Goal: Task Accomplishment & Management: Manage account settings

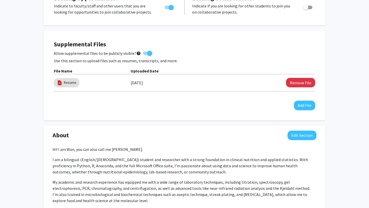
scroll to position [122, 0]
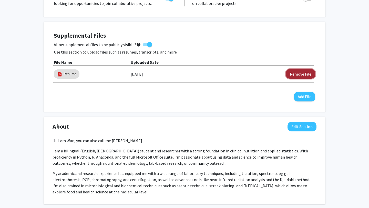
click at [299, 75] on button "Remove File" at bounding box center [300, 73] width 29 height 9
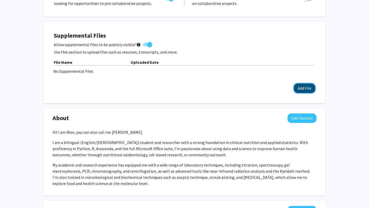
click at [300, 89] on button "Add File" at bounding box center [304, 88] width 21 height 9
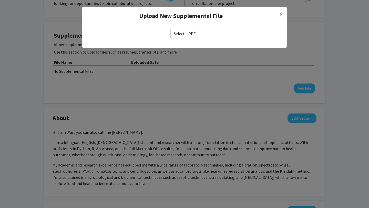
click at [193, 34] on label "Select a PDF" at bounding box center [184, 34] width 28 height 10
click at [0, 0] on input "Select a PDF" at bounding box center [0, 0] width 0 height 0
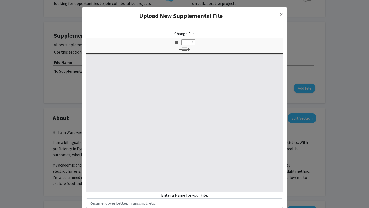
select select "custom"
type input "0"
select select "custom"
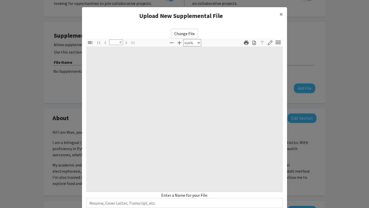
type input "1"
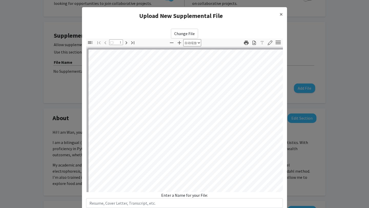
select select "auto"
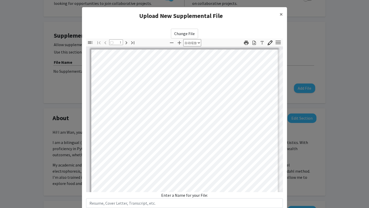
scroll to position [0, 0]
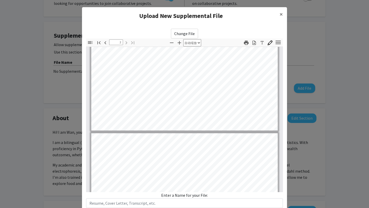
type input "1"
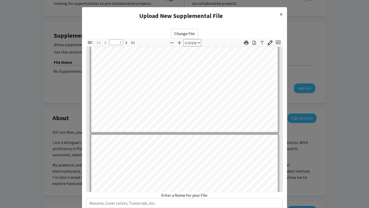
scroll to position [14, 0]
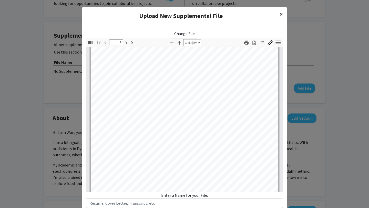
click at [281, 14] on span "×" at bounding box center [281, 14] width 3 height 8
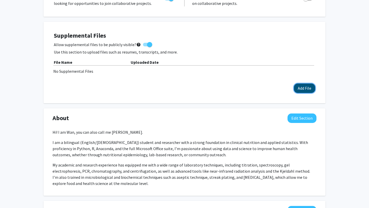
click at [307, 88] on button "Add File" at bounding box center [304, 88] width 21 height 9
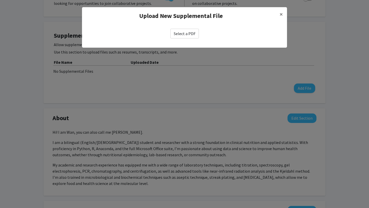
click at [186, 33] on label "Select a PDF" at bounding box center [184, 34] width 28 height 10
click at [0, 0] on input "Select a PDF" at bounding box center [0, 0] width 0 height 0
select select "custom"
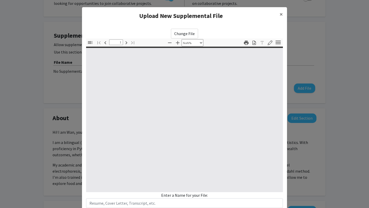
type input "0"
select select "custom"
type input "1"
select select "auto"
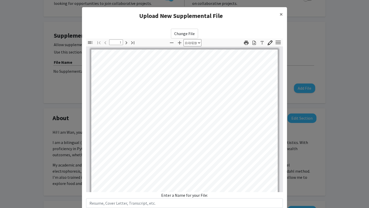
scroll to position [0, 0]
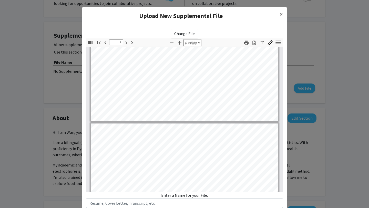
type input "3"
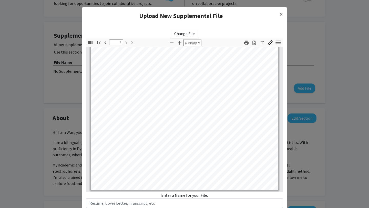
scroll to position [35, 0]
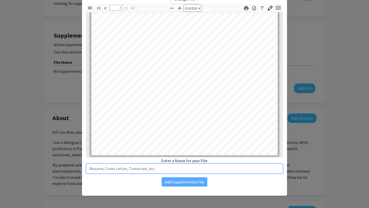
click at [171, 170] on input "text" at bounding box center [184, 169] width 197 height 10
type input "Resume"
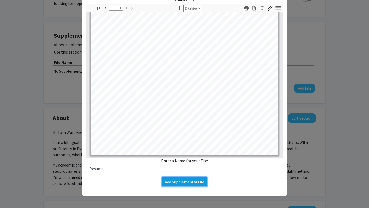
click at [180, 182] on button "Add Supplemental File" at bounding box center [185, 181] width 46 height 9
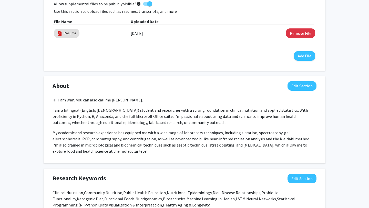
scroll to position [166, 0]
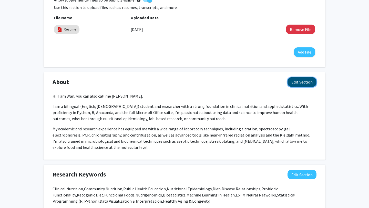
click at [304, 82] on button "Edit Section" at bounding box center [301, 81] width 29 height 9
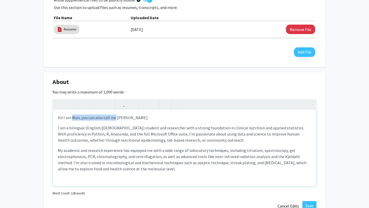
drag, startPoint x: 115, startPoint y: 118, endPoint x: 73, endPoint y: 118, distance: 42.5
click at [73, 118] on p "Hi! I am Wan, you can also call me [PERSON_NAME]." at bounding box center [184, 118] width 253 height 6
type textarea "<p>Hi! I am [PERSON_NAME].&nbsp;</p><p><span>I am a bilingual (English/[DEMOGRA…"
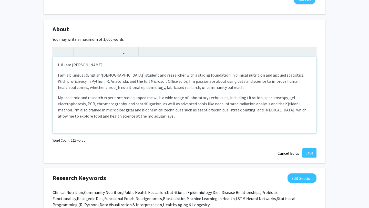
scroll to position [240, 0]
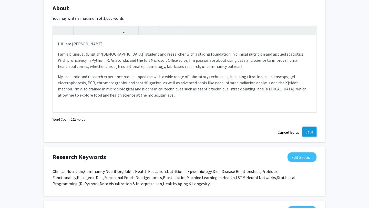
click at [314, 132] on button "Save" at bounding box center [309, 131] width 14 height 9
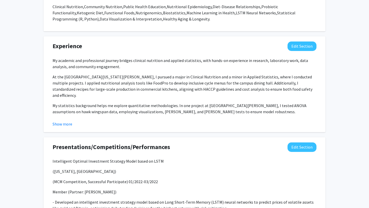
scroll to position [535, 0]
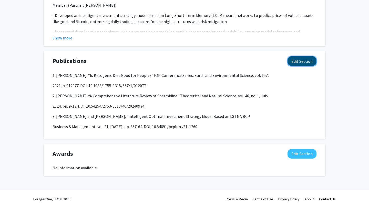
click at [302, 63] on button "Edit Section" at bounding box center [301, 60] width 29 height 9
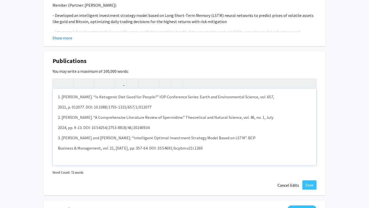
click at [214, 151] on p "Business & Management, vol. 21, [DATE], pp. 357-64. DOI: 10.54691/bcpbm.v21i.12…" at bounding box center [184, 148] width 253 height 6
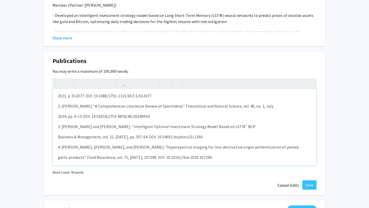
scroll to position [15, 0]
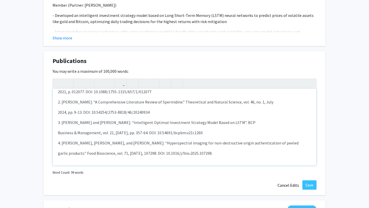
click at [58, 154] on p "garlic products.” Food Bioscience, vol. 71, [DATE], 107298. DOI: 10.1016/j.fbio…" at bounding box center [184, 153] width 253 height 6
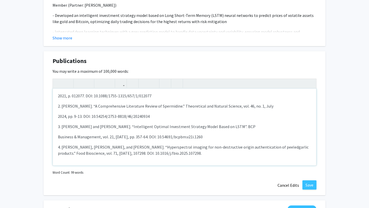
click at [58, 137] on p "Business & Management, vol. 21, [DATE], pp. 357-64. DOI: 10.54691/bcpbm.v21i.12…" at bounding box center [184, 137] width 253 height 6
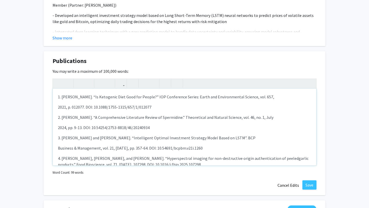
click at [58, 106] on p "2021, p. 012077. DOI: 10.1088/1755-1315/657/1/012077" at bounding box center [184, 107] width 253 height 6
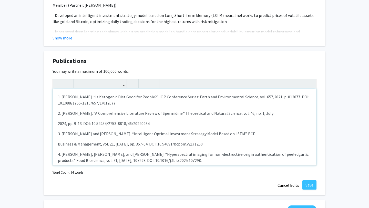
click at [58, 104] on span "2021, p. 012077. DOI: 10.1088/1755-1315/657/1/012077" at bounding box center [183, 99] width 251 height 11
click at [58, 125] on p "2024, pp. 9-13. DOI: 10.54254/2753-8818/46/20240934" at bounding box center [184, 123] width 253 height 6
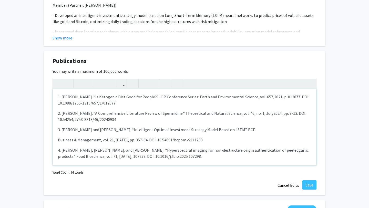
click at [58, 139] on p "Business & Management, vol. 21, [DATE], pp. 357-64. DOI: 10.54691/bcpbm.v21i.12…" at bounding box center [184, 140] width 253 height 6
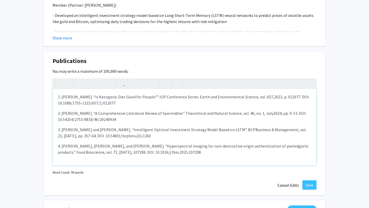
click at [58, 152] on span "garlic products.” Food Bioscience, vol. 71, [DATE], 107298. DOI: 10.1016/j.fbio…" at bounding box center [183, 148] width 251 height 11
type textarea "<p>1. [PERSON_NAME]. “Is Ketogenic Diet Good for People?” IOP Conference Series…"
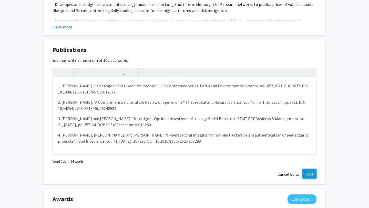
click at [313, 173] on button "Save" at bounding box center [309, 173] width 14 height 9
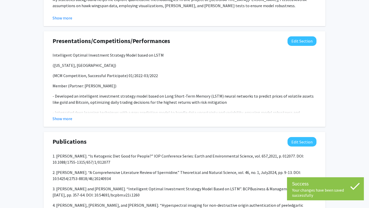
scroll to position [453, 0]
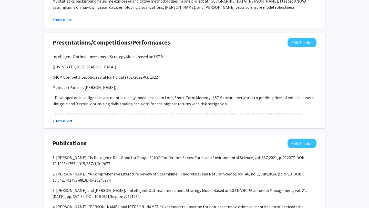
click at [62, 121] on button "Show more" at bounding box center [63, 120] width 20 height 6
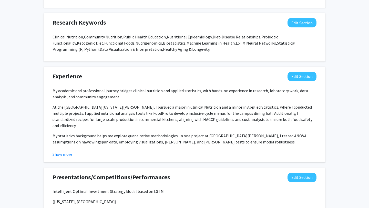
scroll to position [308, 0]
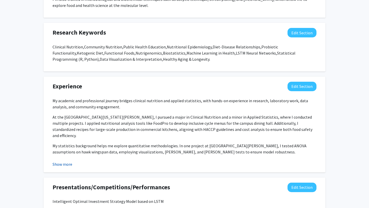
click at [63, 163] on button "Show more" at bounding box center [63, 164] width 20 height 6
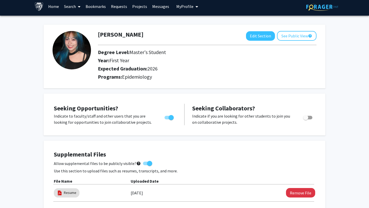
scroll to position [0, 0]
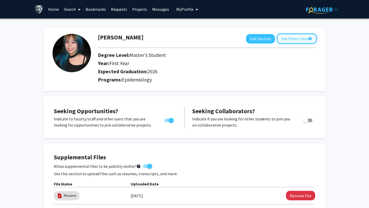
click at [295, 37] on button "See Public View help" at bounding box center [296, 39] width 39 height 10
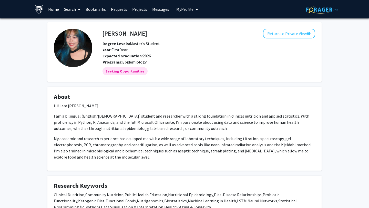
click at [50, 9] on link "Home" at bounding box center [54, 9] width 16 height 18
